Goal: Transaction & Acquisition: Purchase product/service

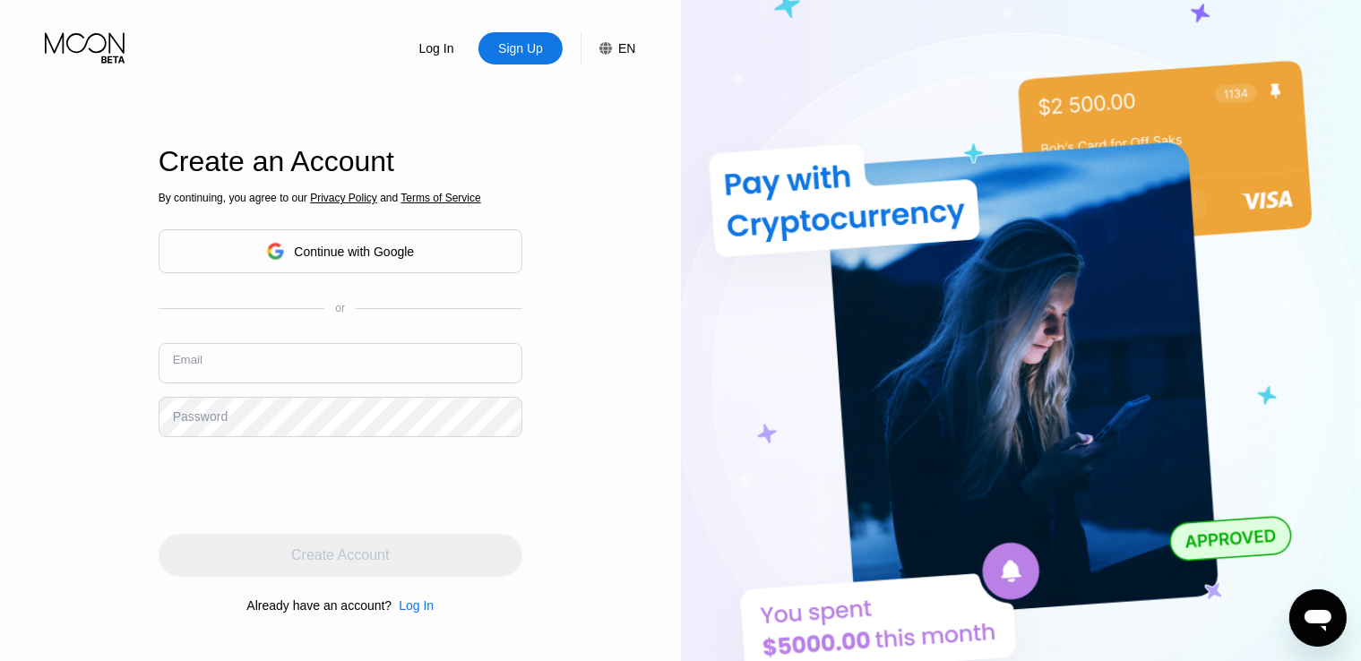
click at [258, 360] on input "text" at bounding box center [341, 363] width 364 height 40
click at [257, 360] on input "text" at bounding box center [341, 363] width 364 height 40
paste input "[EMAIL_ADDRESS][DOMAIN_NAME]"
type input "[EMAIL_ADDRESS][DOMAIN_NAME]"
click at [223, 419] on div "Password" at bounding box center [200, 416] width 55 height 14
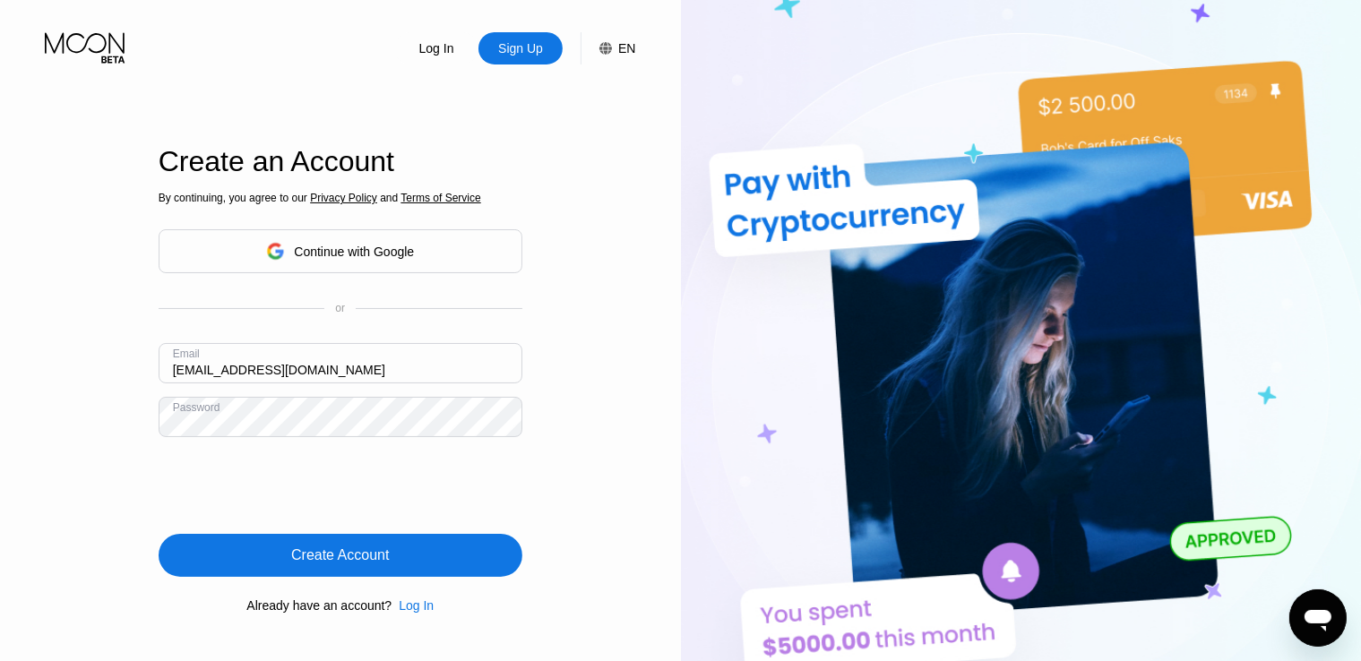
click at [368, 554] on div "Create Account" at bounding box center [340, 556] width 98 height 18
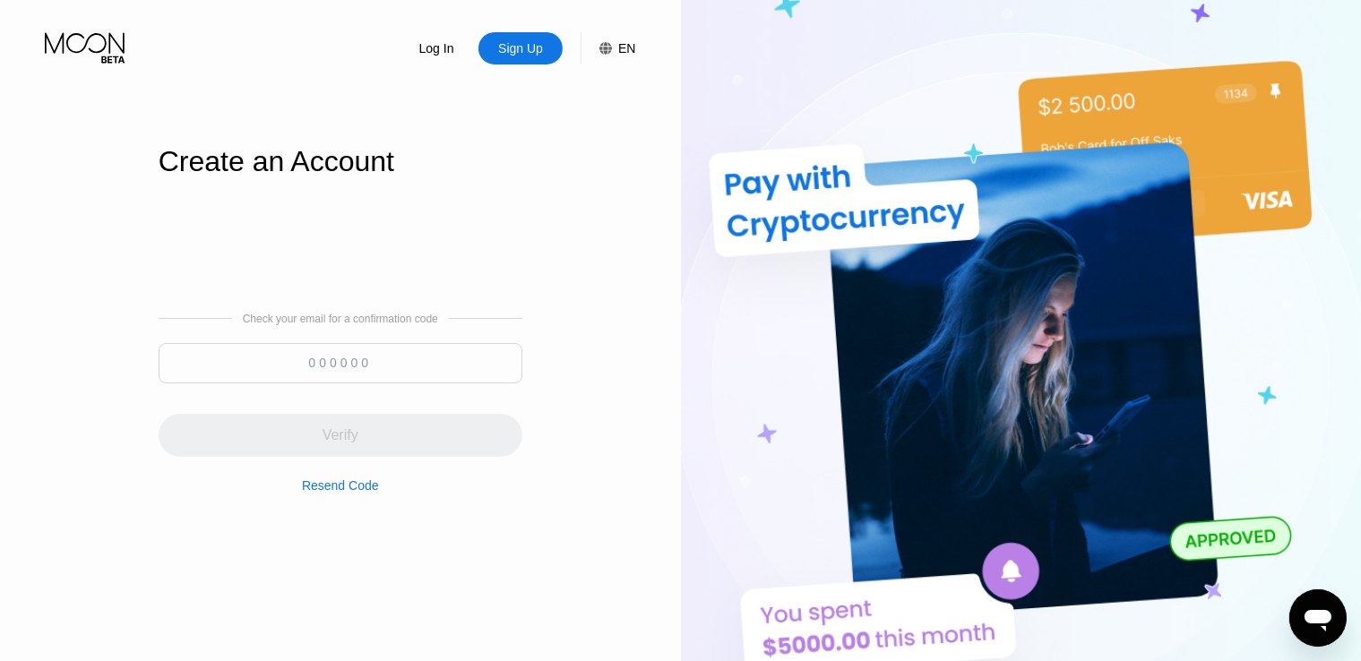
click at [408, 362] on input at bounding box center [341, 363] width 364 height 40
paste input "003745"
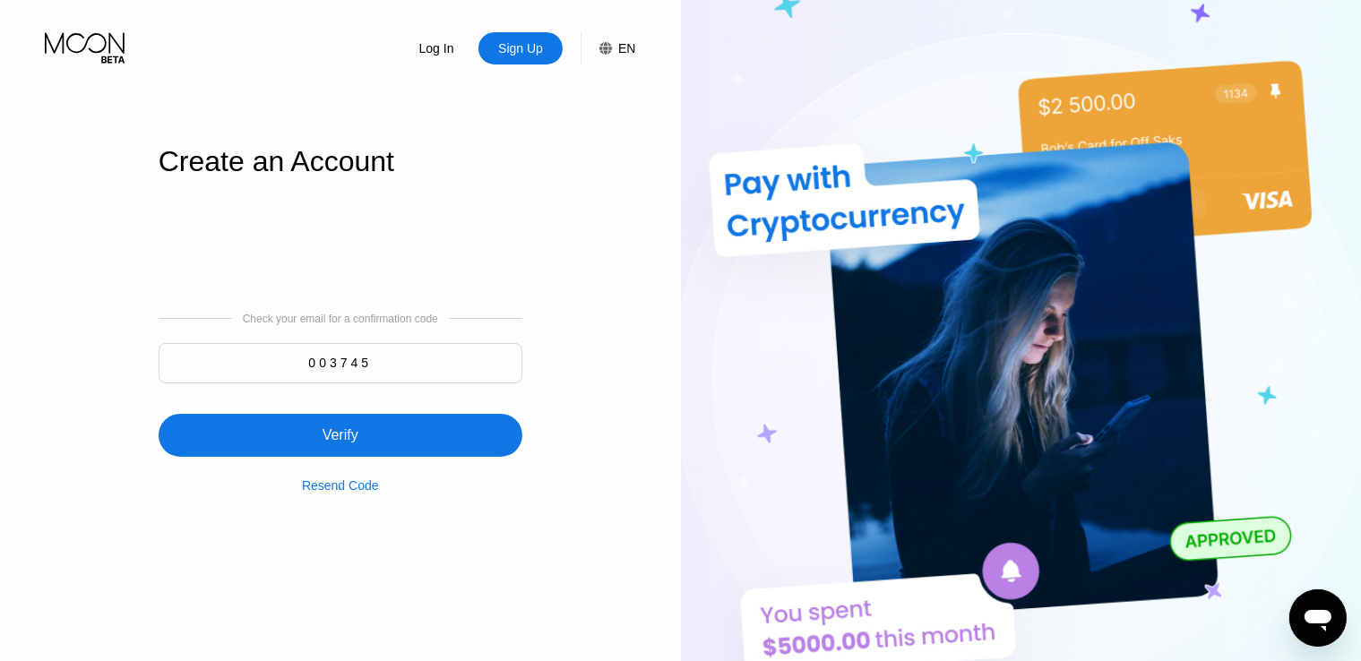
type input "003745"
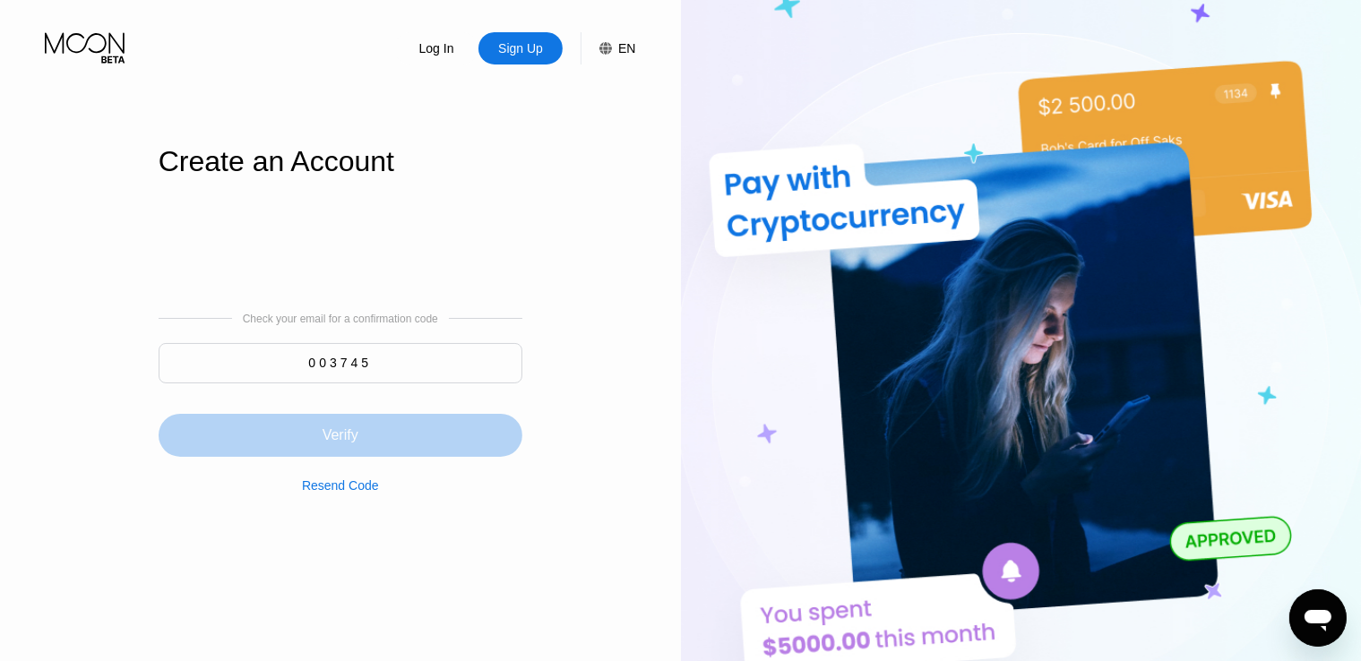
click at [404, 431] on div "Verify" at bounding box center [341, 435] width 364 height 43
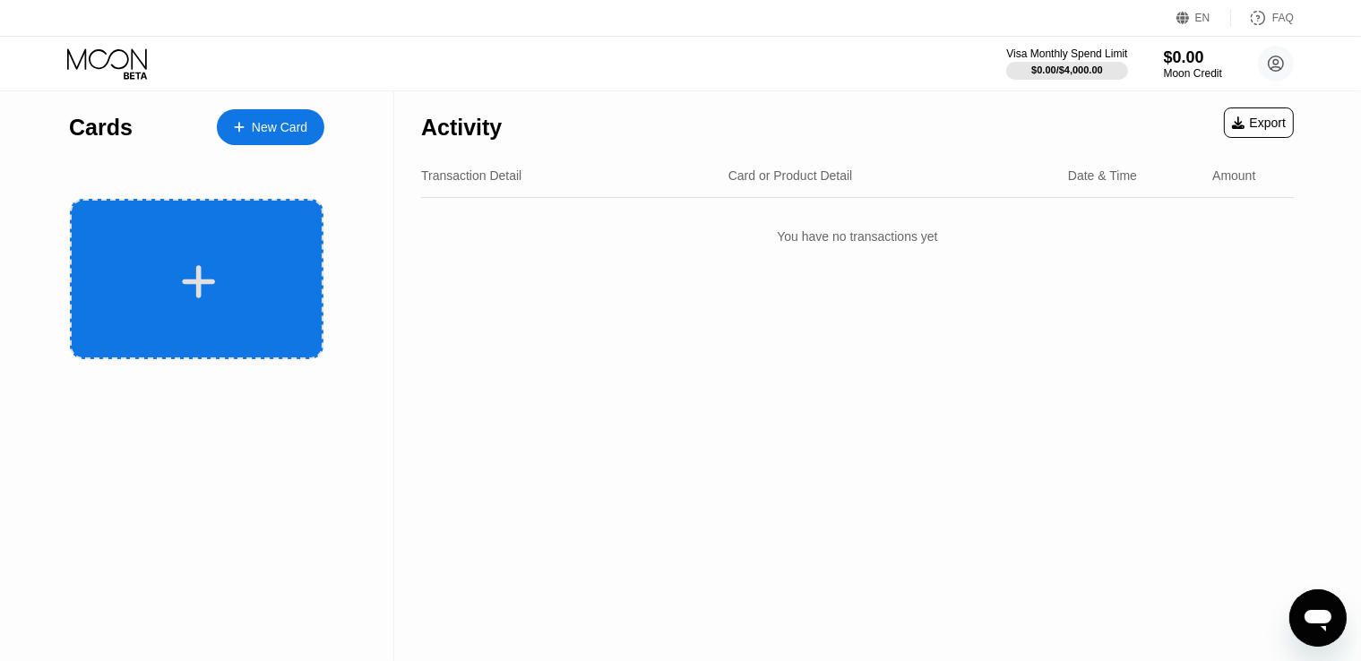
click at [188, 294] on icon at bounding box center [198, 282] width 35 height 40
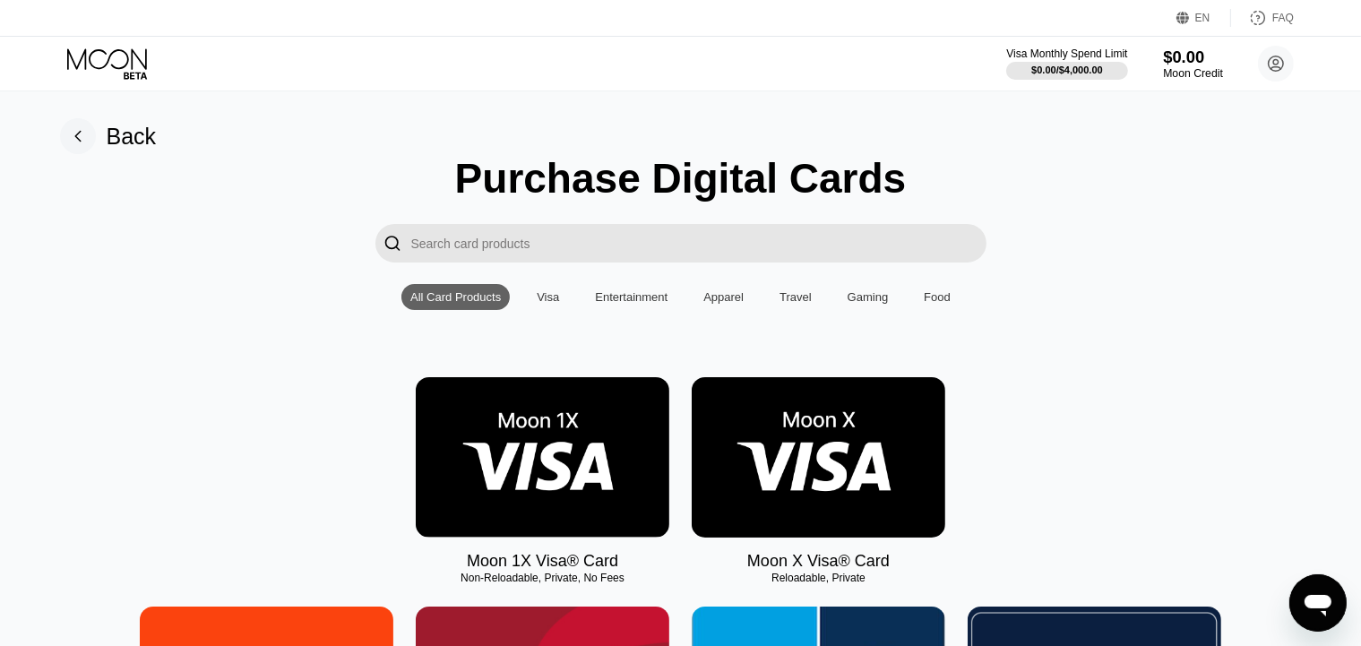
click at [1192, 73] on div "Moon Credit" at bounding box center [1193, 73] width 60 height 13
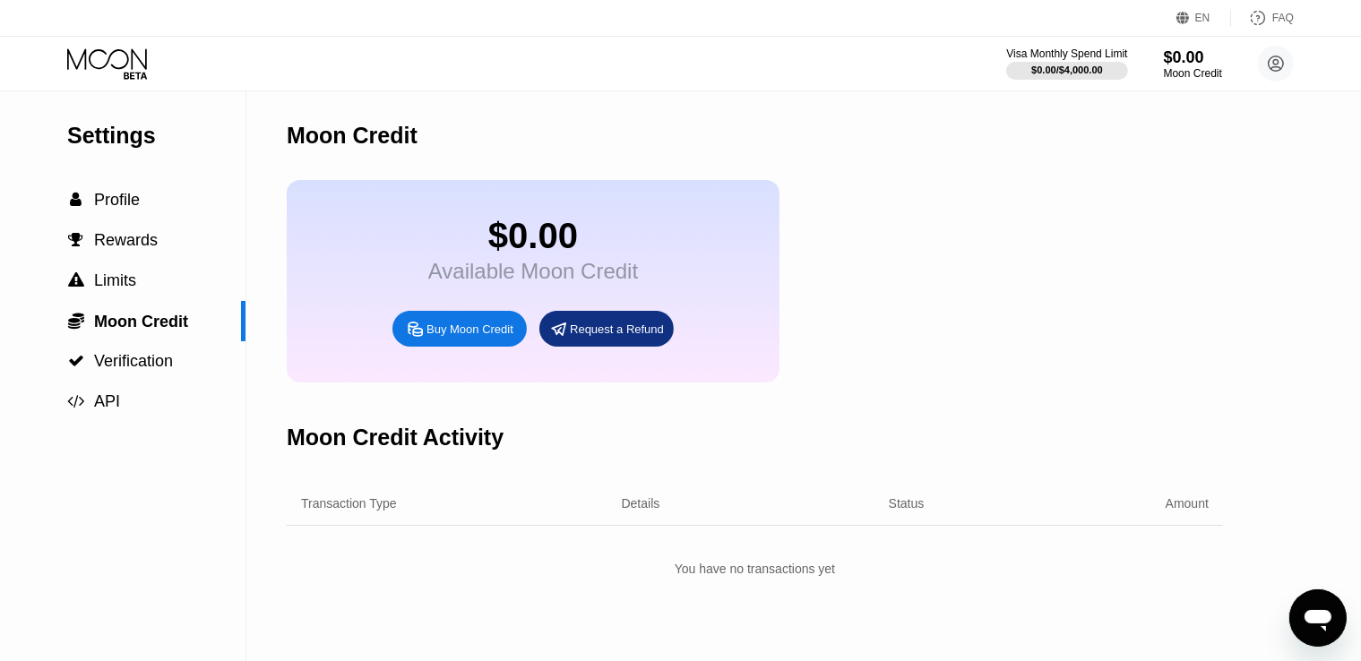
click at [484, 337] on div "Buy Moon Credit" at bounding box center [469, 329] width 87 height 15
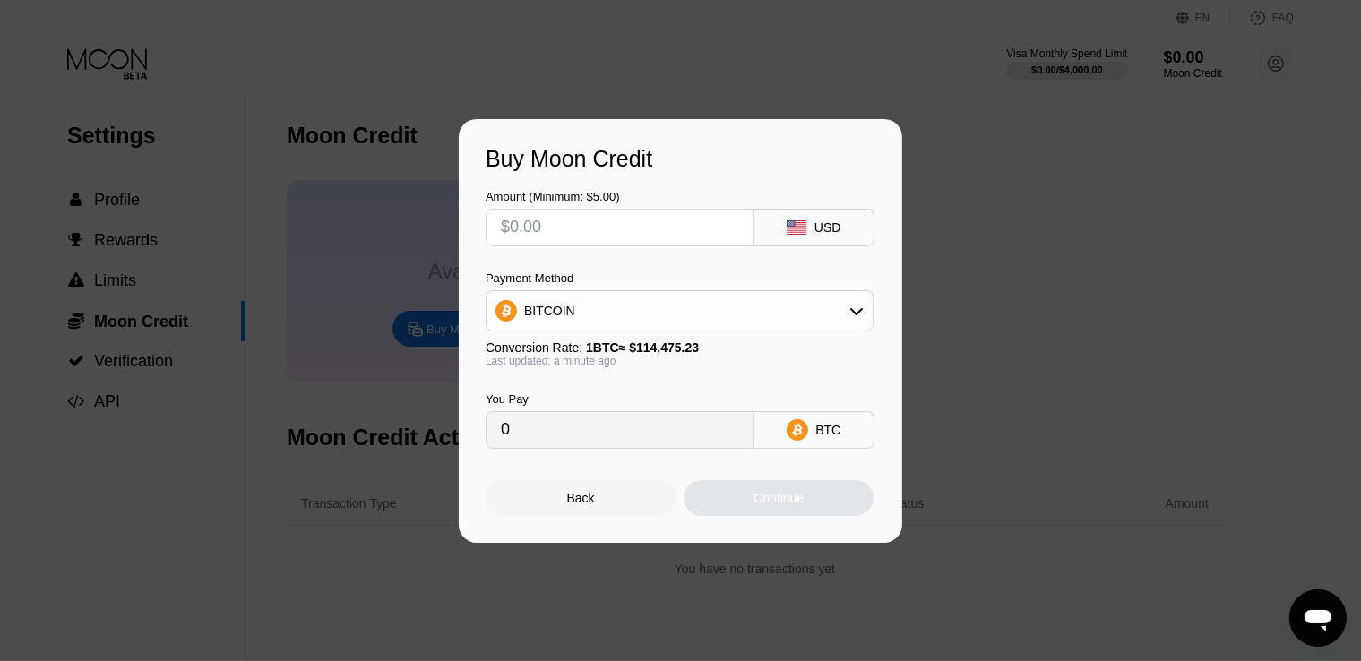
click at [635, 229] on input "text" at bounding box center [619, 228] width 237 height 36
click at [613, 224] on input "text" at bounding box center [619, 228] width 237 height 36
type input "$1"
type input "0.00000874"
type input "$10"
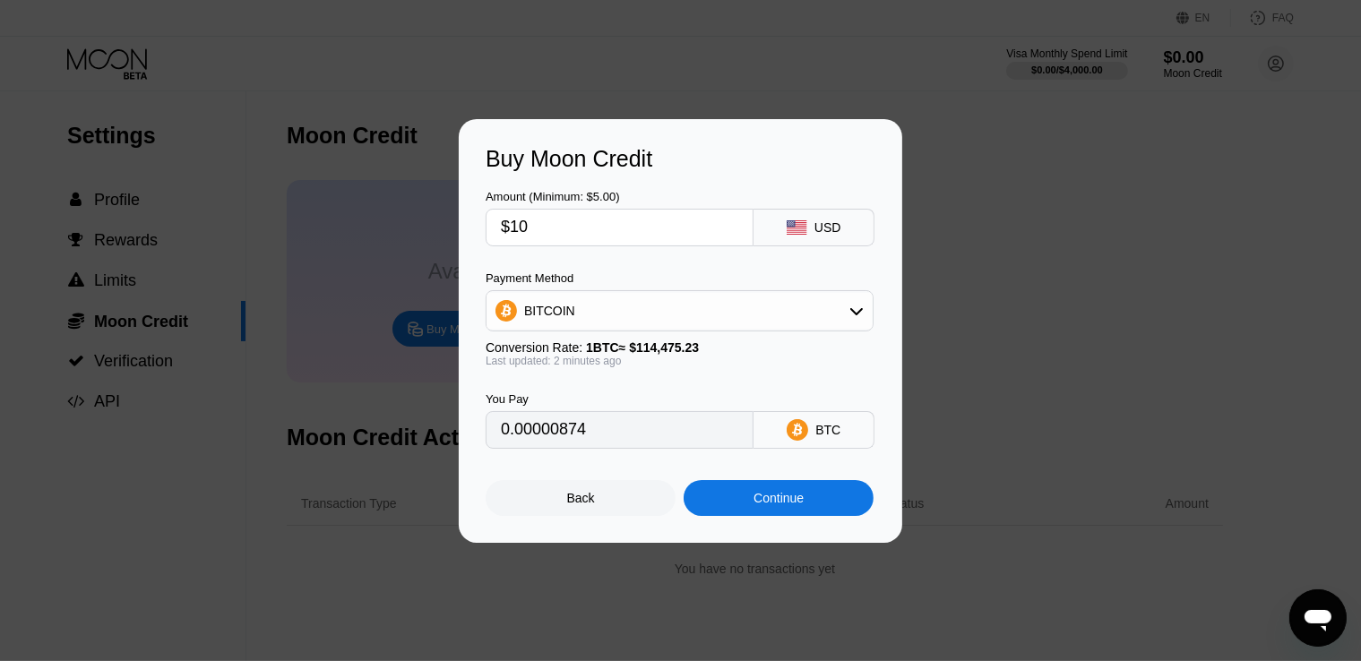
type input "0.00008736"
type input "$100"
type input "0.00087356"
type input "$10"
type input "0.00008736"
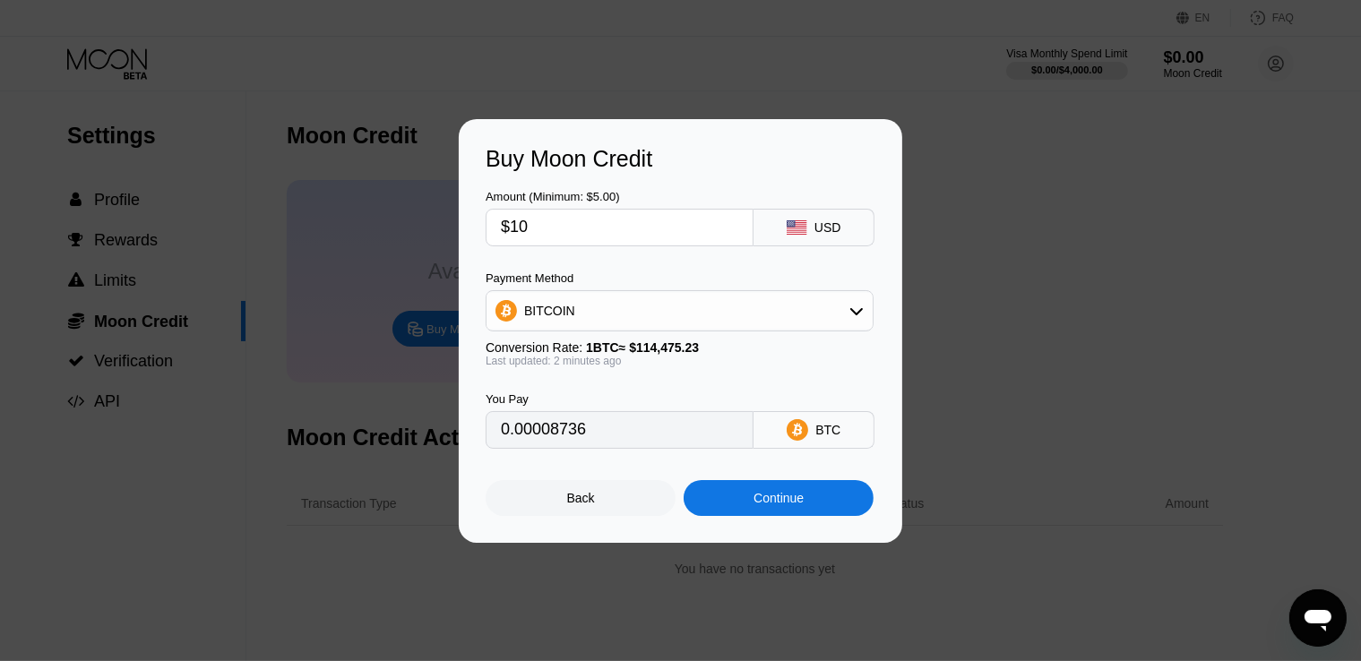
type input "$1"
type input "0.00000874"
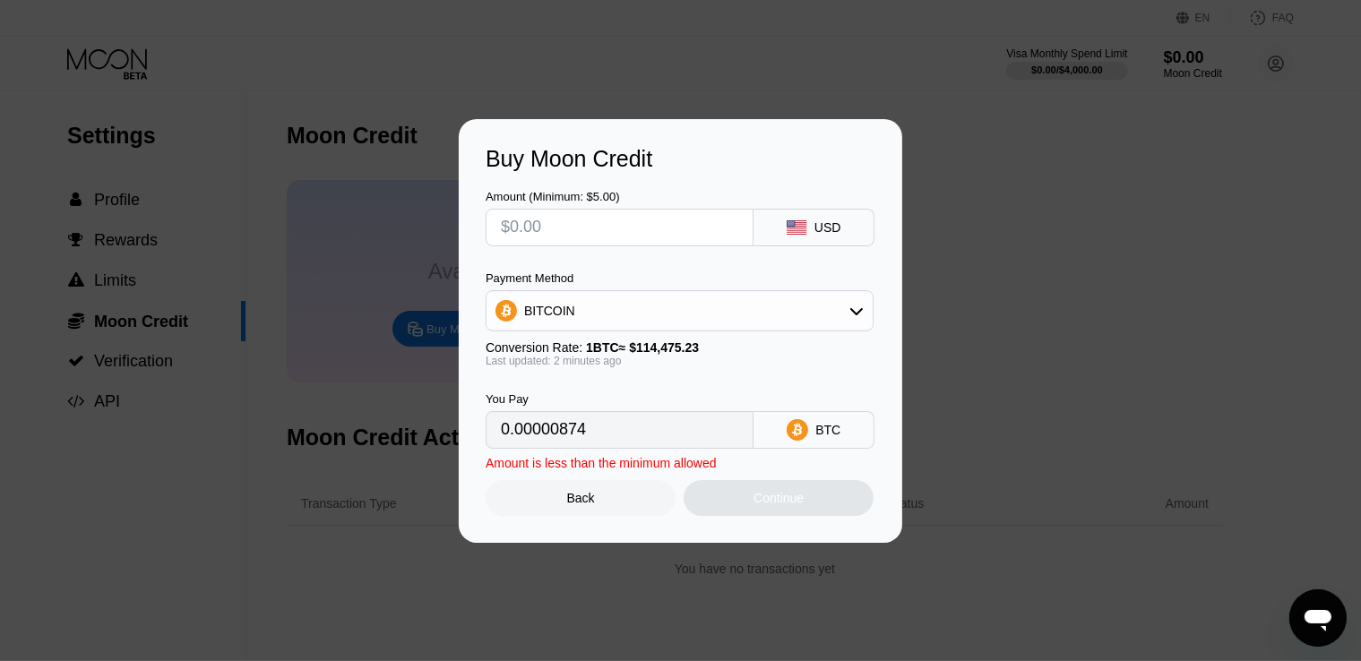
type input "0"
type input "$2"
type input "0.00001748"
type input "$25"
type input "0.00021839"
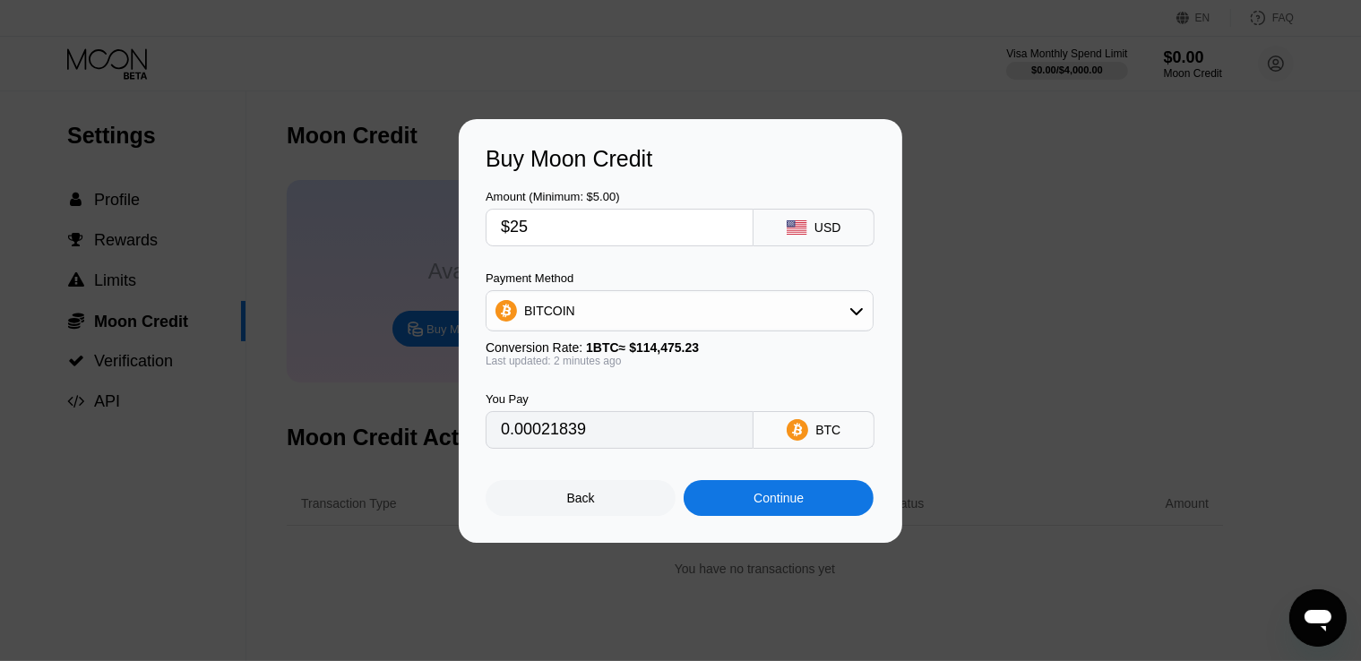
type input "$2"
type input "0.00001748"
type input "0"
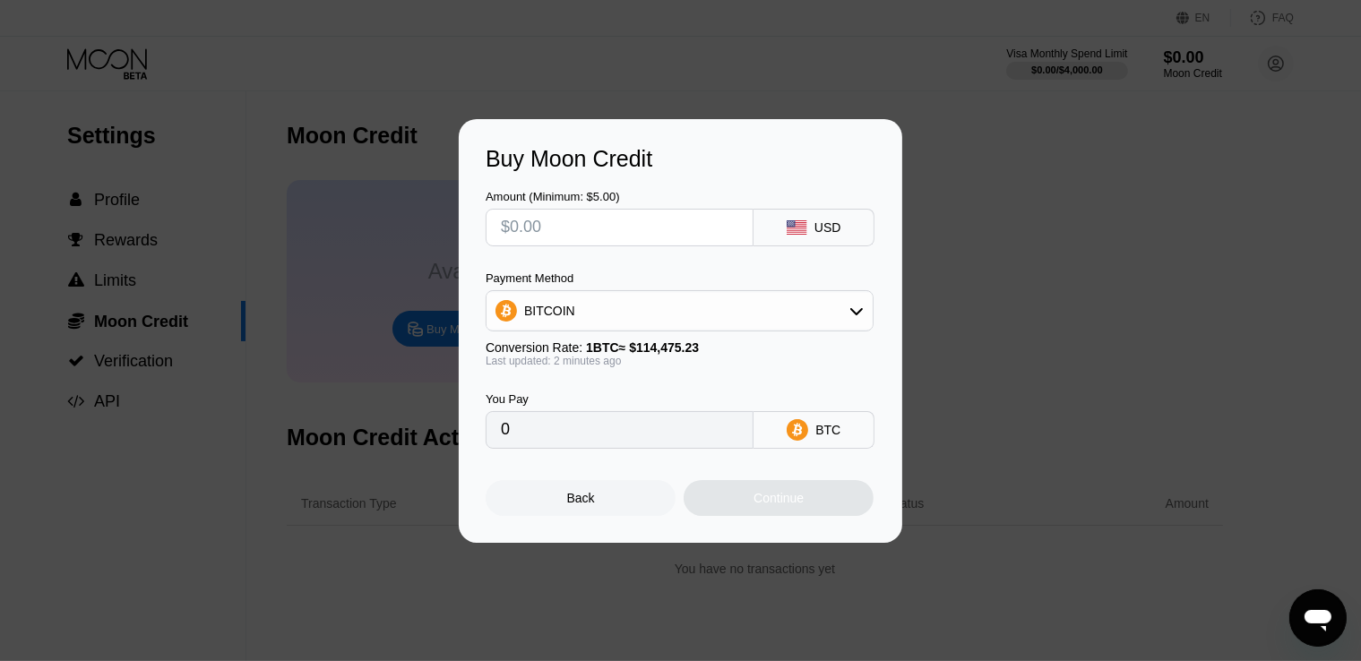
type input "$1"
type input "0.00000874"
type input "$10"
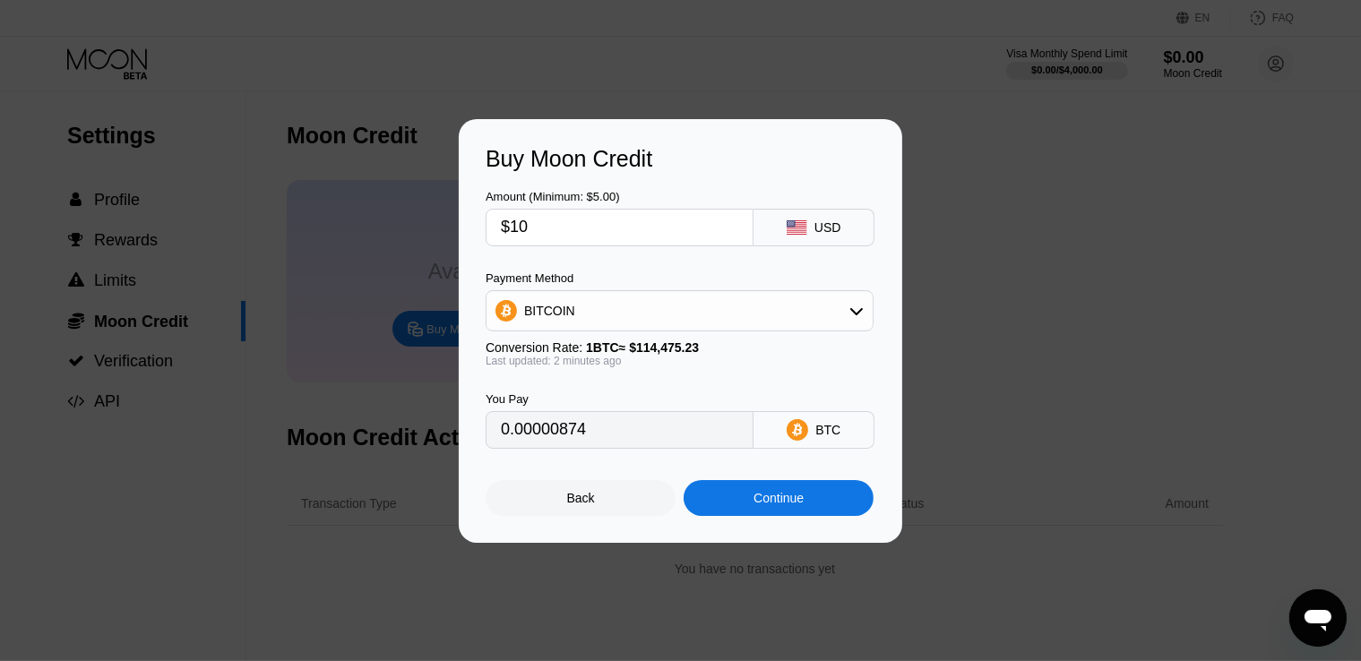
type input "0.00008736"
type input "$100"
type input "0.00087356"
type input "$100"
click at [813, 506] on div "Continue" at bounding box center [779, 498] width 190 height 36
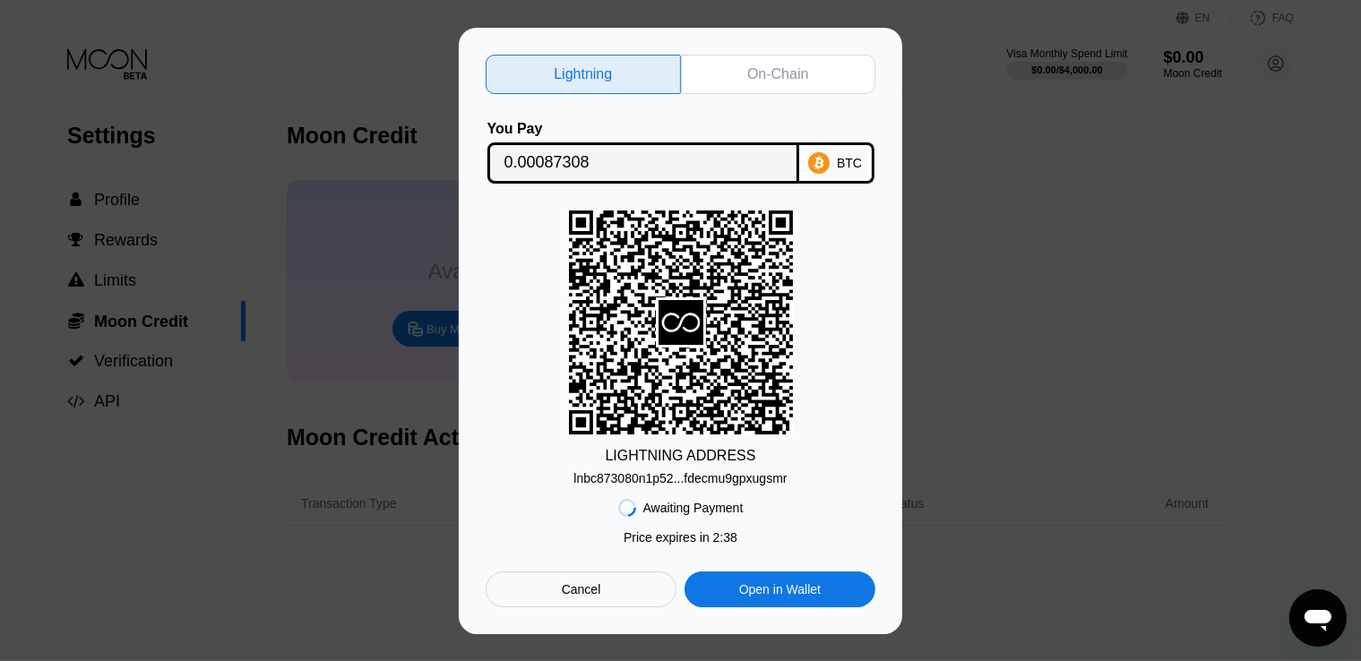
click at [771, 65] on div "On-Chain" at bounding box center [777, 74] width 61 height 18
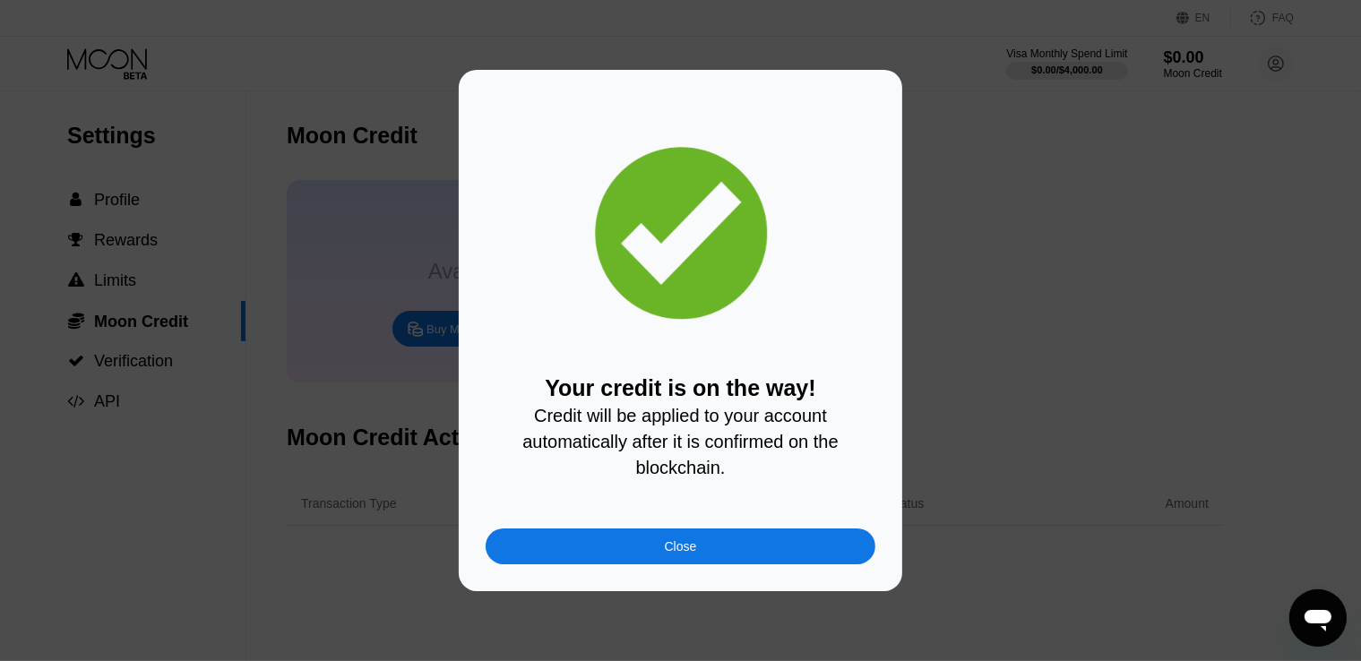
click at [667, 564] on div "Close" at bounding box center [681, 547] width 390 height 36
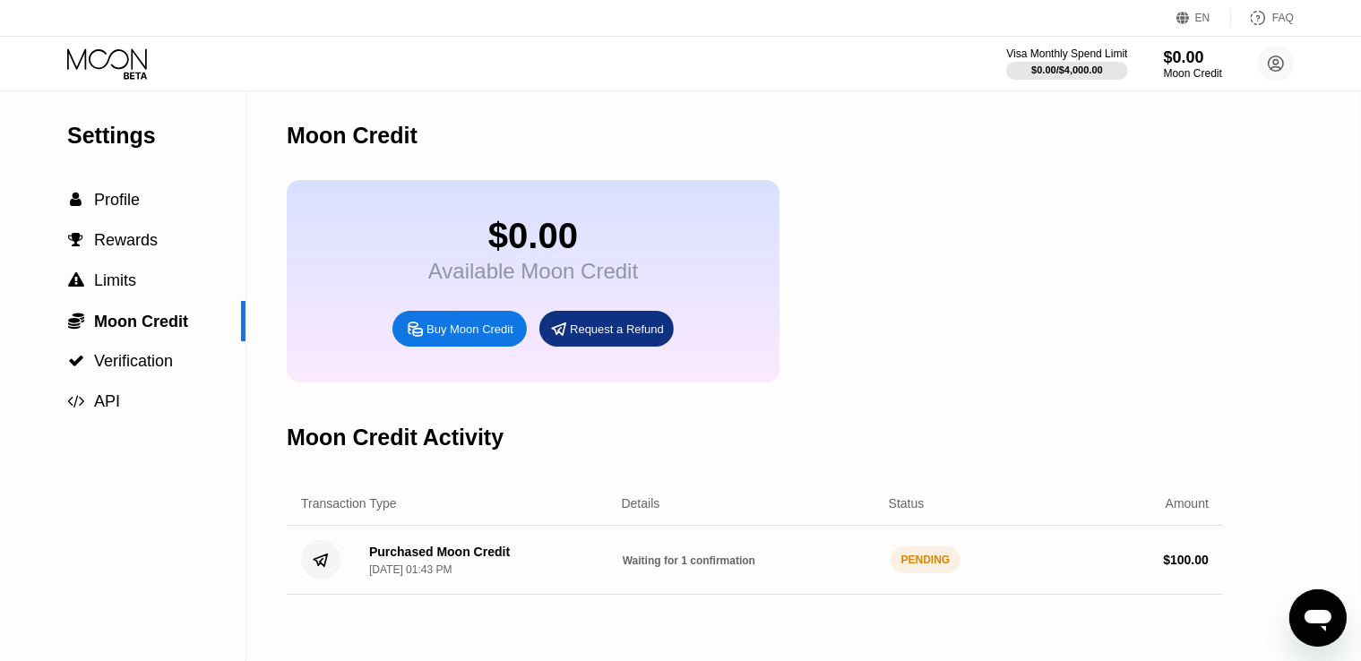
click at [1125, 288] on div "$0.00 Available Moon Credit Buy Moon Credit Request a Refund" at bounding box center [755, 281] width 936 height 202
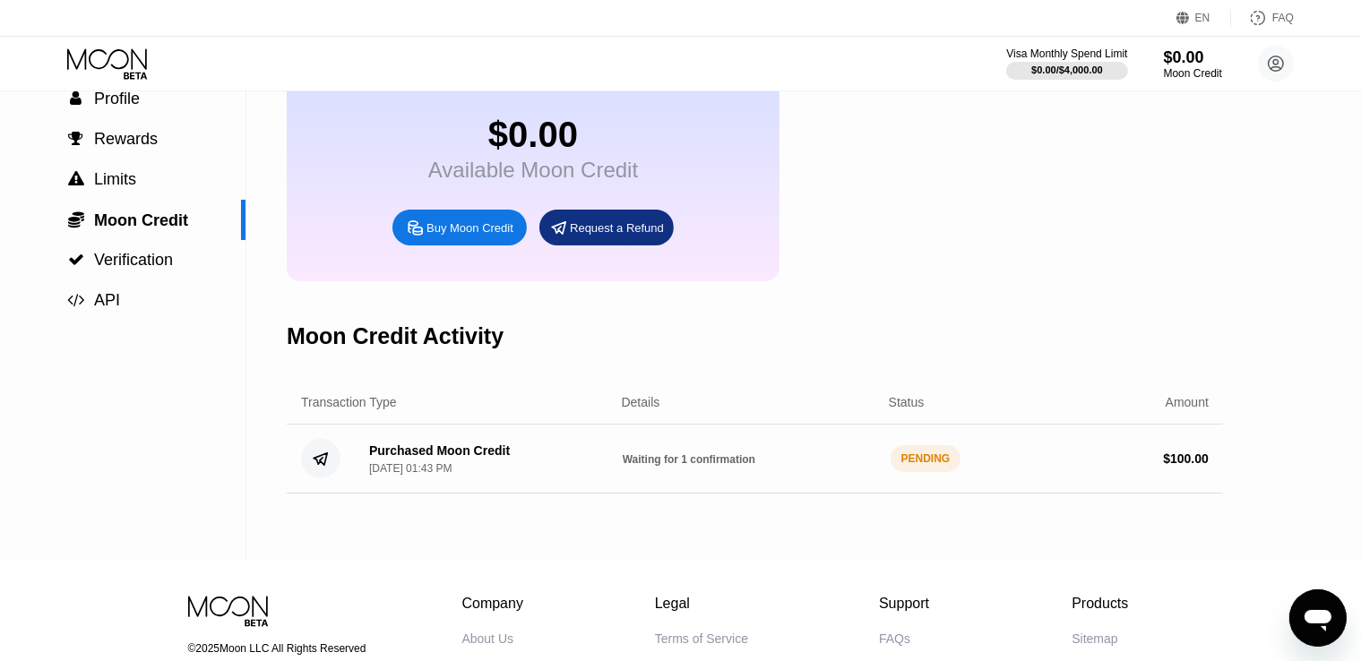
scroll to position [179, 0]
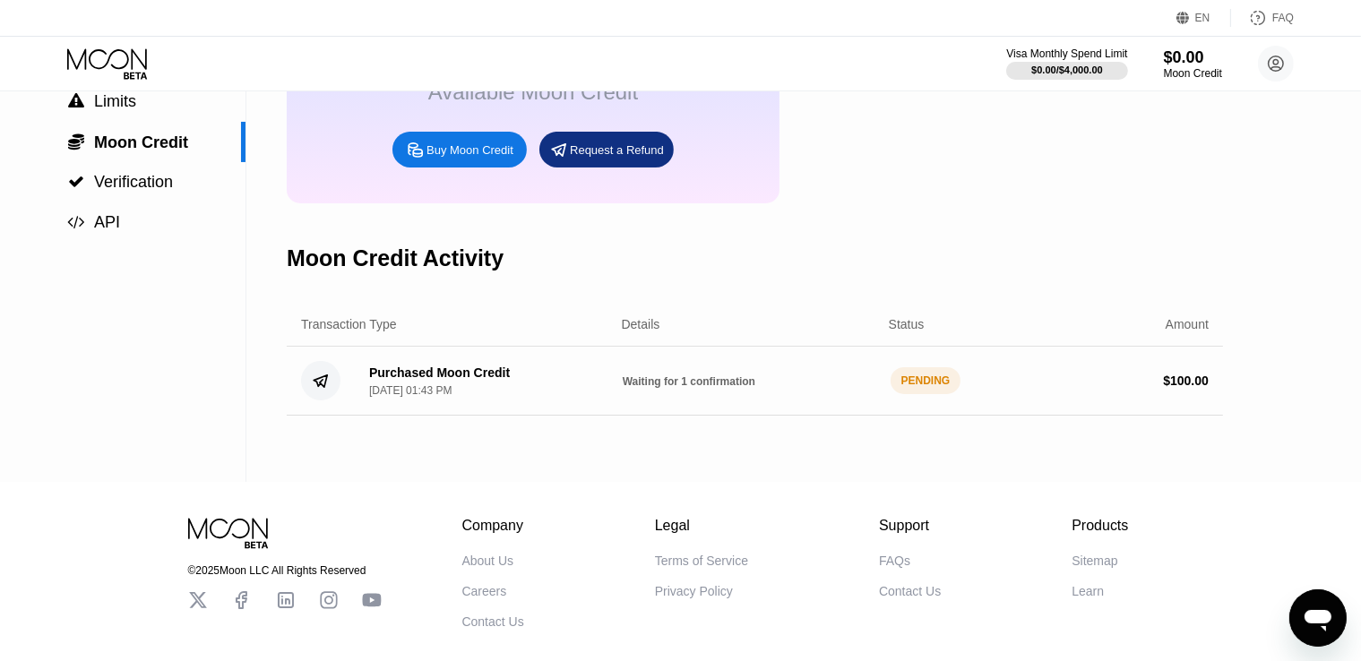
click at [935, 203] on div "$0.00 Available Moon Credit Buy Moon Credit Request a Refund" at bounding box center [755, 102] width 936 height 202
click at [1072, 191] on div "$0.00 Available Moon Credit Buy Moon Credit Request a Refund" at bounding box center [755, 102] width 936 height 202
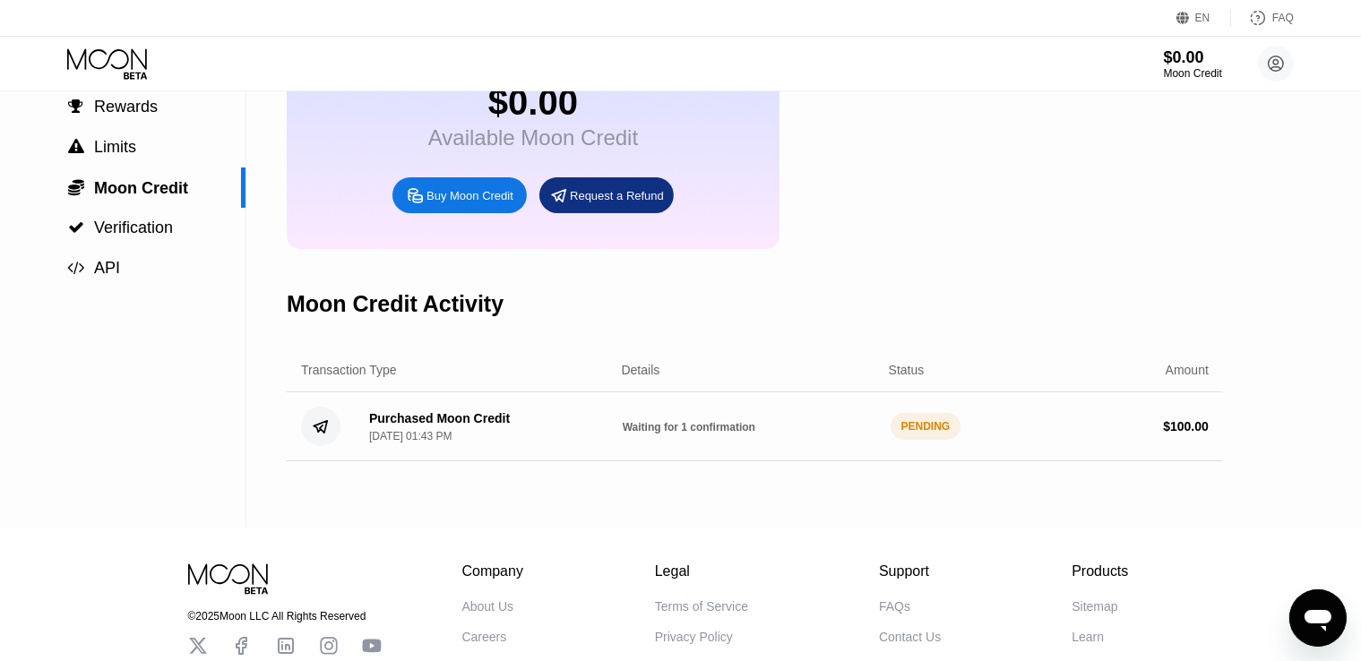
scroll to position [179, 0]
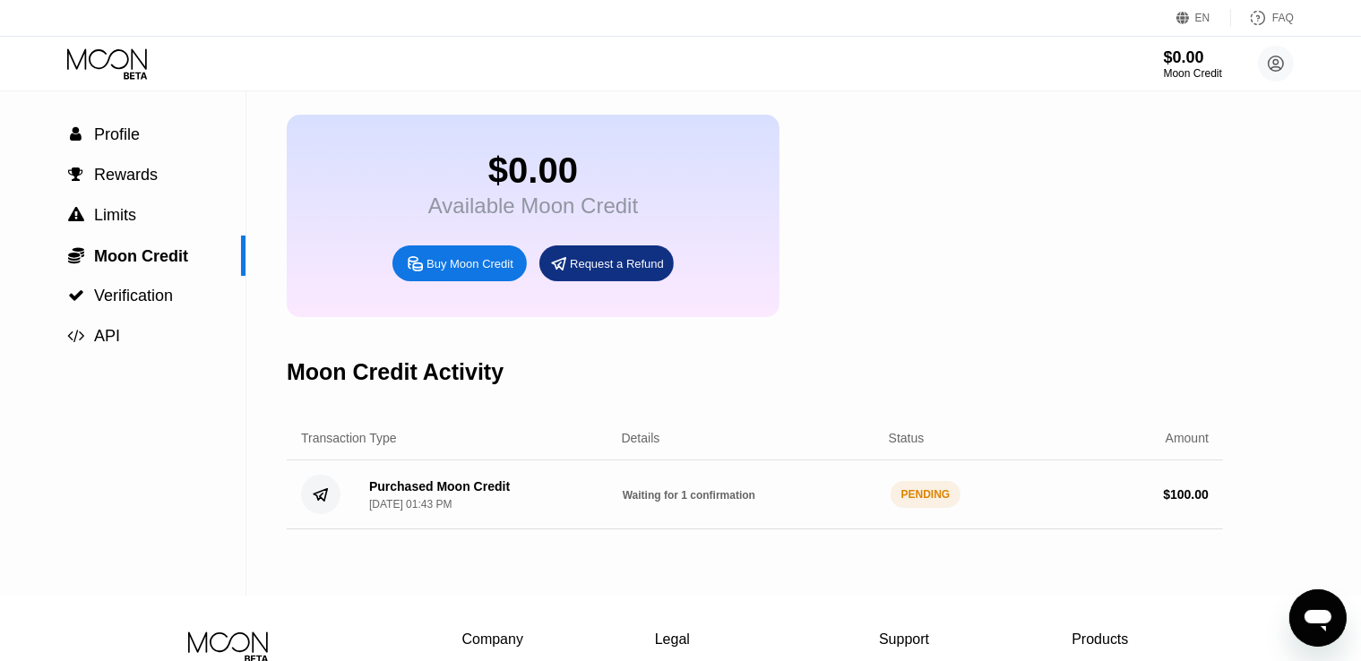
scroll to position [272, 0]
